Goal: Transaction & Acquisition: Subscribe to service/newsletter

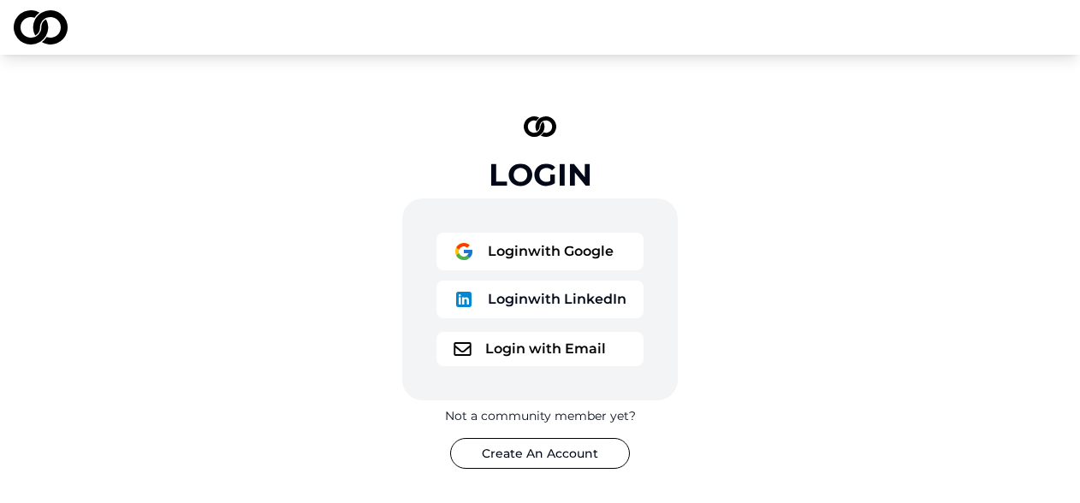
click at [589, 258] on button "Login with Google" at bounding box center [540, 252] width 207 height 38
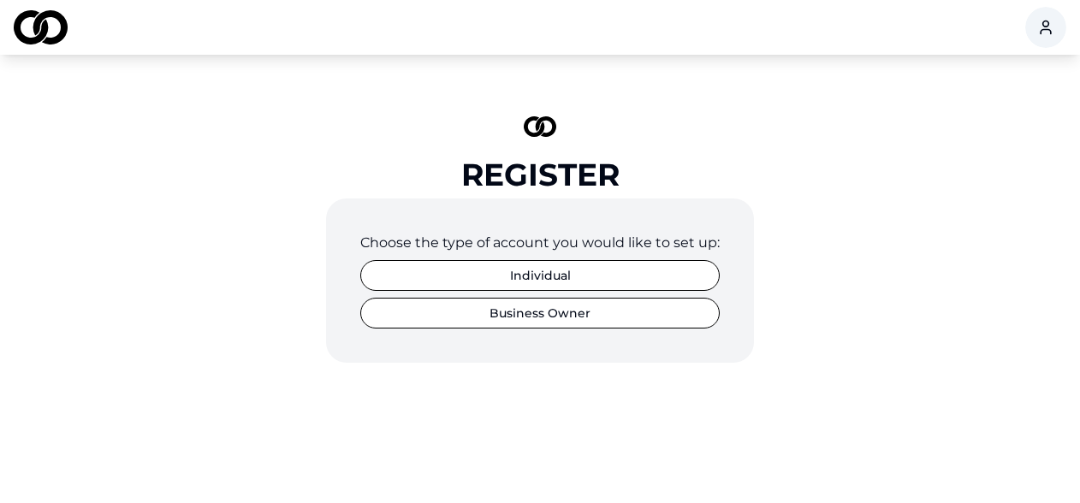
click at [550, 278] on button "Individual" at bounding box center [540, 275] width 360 height 31
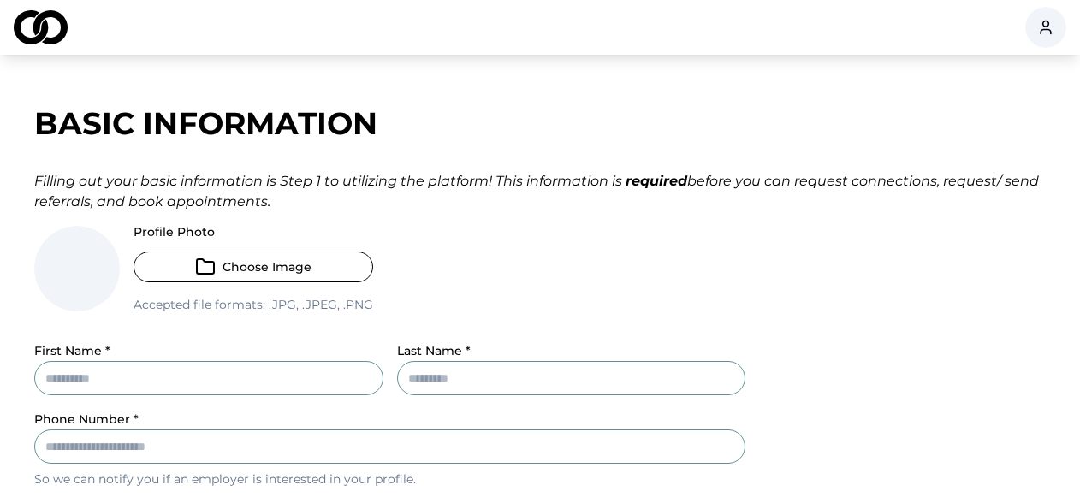
click at [271, 359] on div "First Name *" at bounding box center [208, 368] width 349 height 55
click at [272, 366] on input "First Name *" at bounding box center [208, 378] width 349 height 34
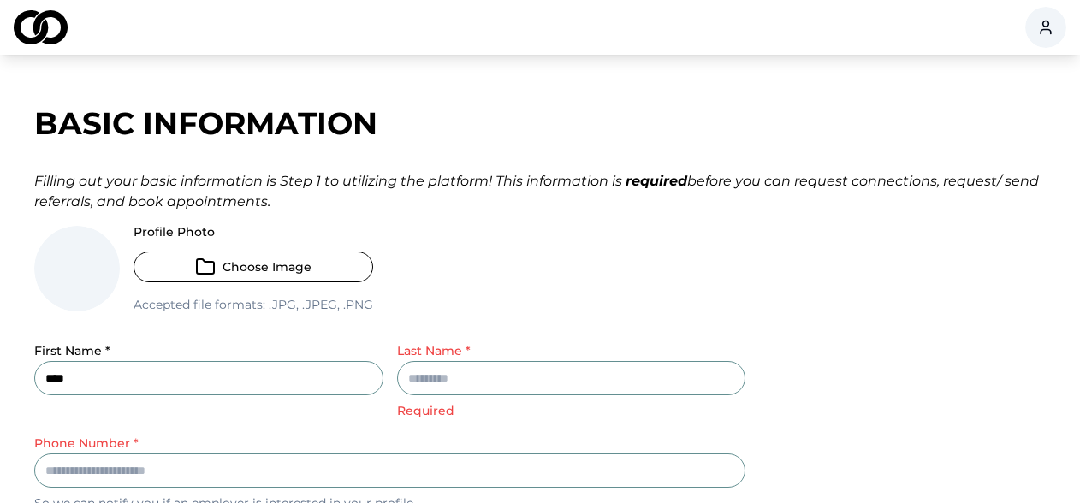
type input "****"
click at [470, 116] on div "Basic Information" at bounding box center [540, 123] width 1012 height 34
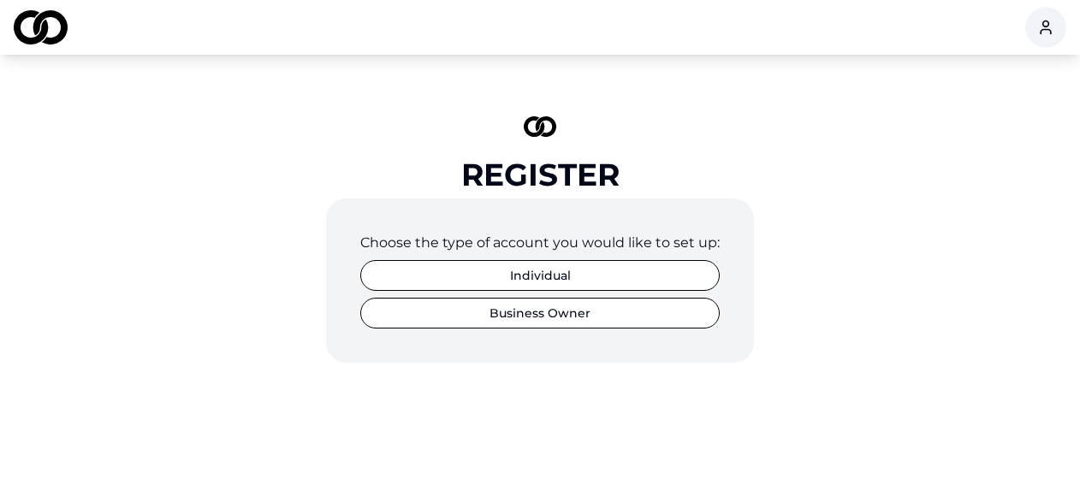
click at [507, 324] on button "Business Owner" at bounding box center [540, 313] width 360 height 31
click at [585, 285] on button "Individual" at bounding box center [540, 275] width 360 height 31
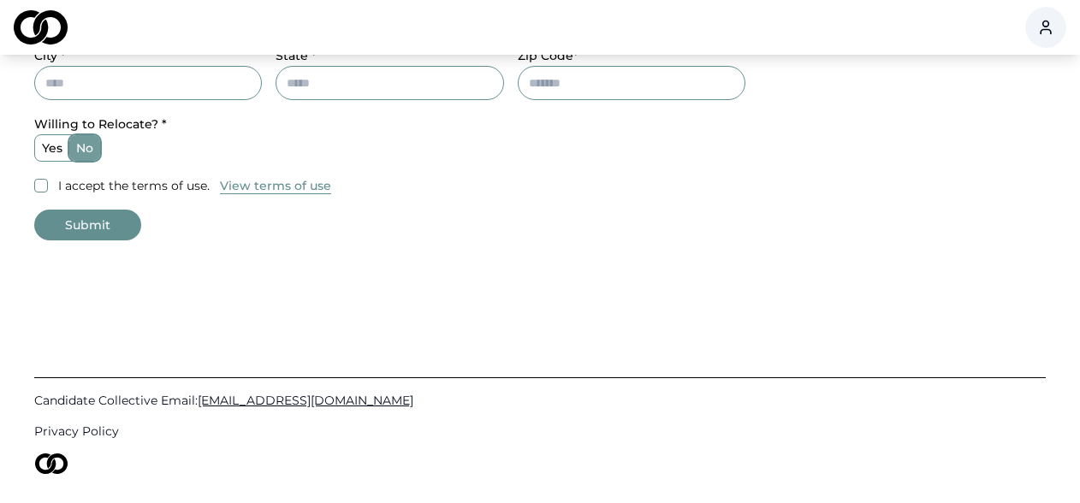
scroll to position [900, 0]
